Goal: Task Accomplishment & Management: Complete application form

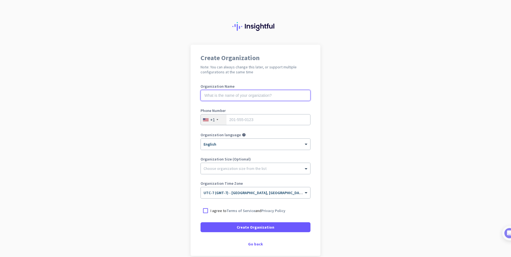
click at [281, 95] on input "text" at bounding box center [255, 95] width 110 height 11
type input "EqualsTrue"
click at [211, 118] on div "+1" at bounding box center [212, 120] width 5 height 6
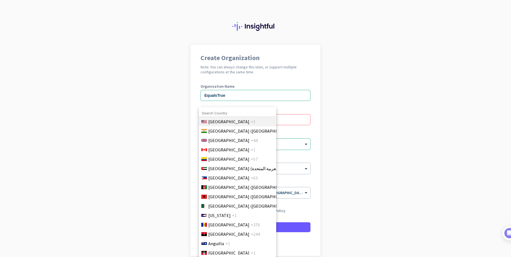
click at [214, 119] on span "[GEOGRAPHIC_DATA]" at bounding box center [228, 121] width 41 height 7
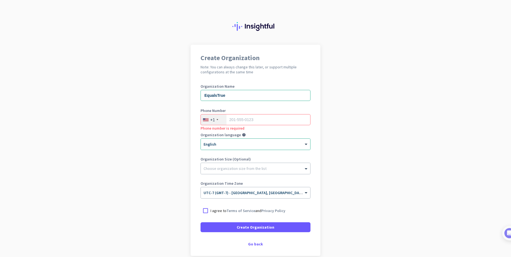
click at [221, 120] on div "+1" at bounding box center [214, 120] width 26 height 10
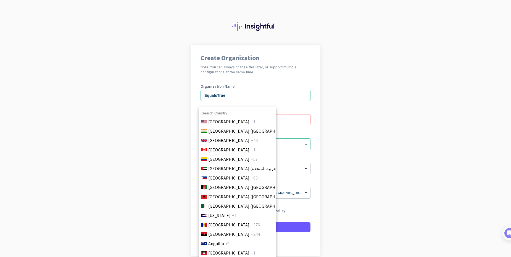
click at [203, 114] on input at bounding box center [237, 113] width 77 height 7
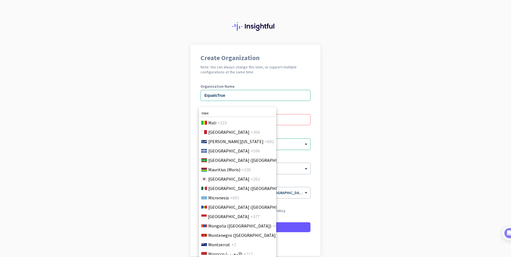
scroll to position [1290, 0]
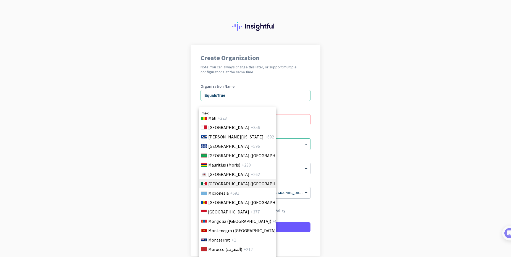
type input "mex"
click at [225, 188] on li "[GEOGRAPHIC_DATA] ([GEOGRAPHIC_DATA]) +52" at bounding box center [238, 183] width 78 height 9
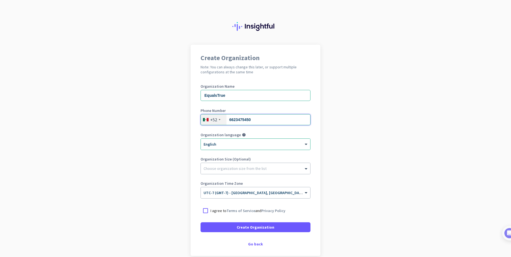
type input "6623475450"
click at [202, 210] on div at bounding box center [205, 211] width 10 height 10
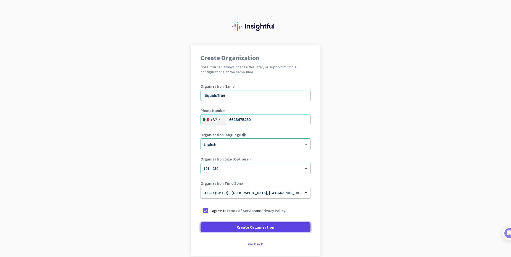
click at [225, 229] on span at bounding box center [255, 227] width 110 height 13
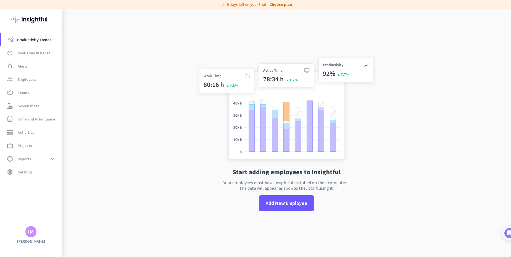
click at [131, 72] on app-no-employees "Start adding employees to Insightful Your employees must have Insightful instal…" at bounding box center [286, 137] width 449 height 257
click at [275, 208] on span at bounding box center [286, 203] width 55 height 13
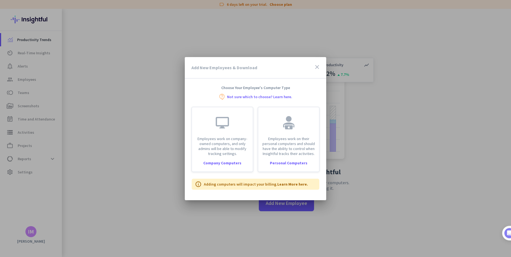
click at [319, 68] on icon "close" at bounding box center [317, 67] width 7 height 7
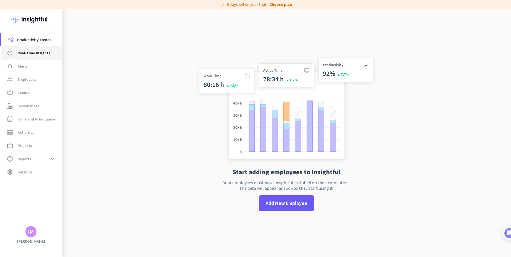
click at [43, 55] on span "Real-Time Insights" at bounding box center [34, 53] width 33 height 7
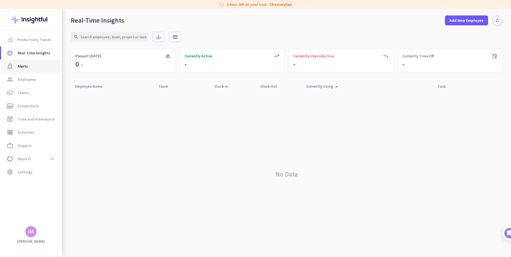
click at [33, 67] on span "notification_important Alerts" at bounding box center [32, 66] width 52 height 7
